Goal: Task Accomplishment & Management: Manage account settings

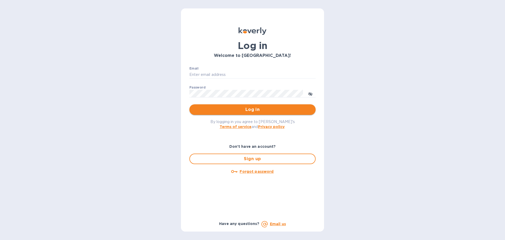
type input "[PERSON_NAME][EMAIL_ADDRESS][DOMAIN_NAME]"
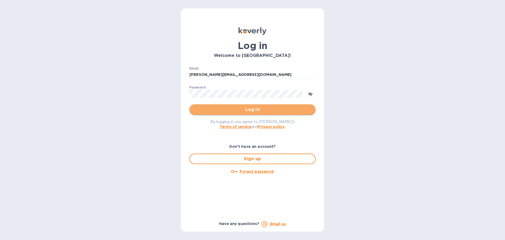
click at [231, 113] on span "Log in" at bounding box center [253, 109] width 118 height 6
